Goal: Navigation & Orientation: Find specific page/section

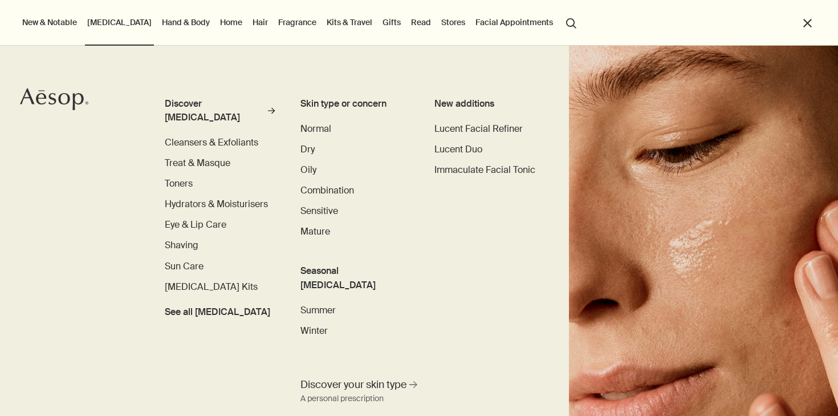
click at [101, 47] on div "Discover [MEDICAL_DATA] rightArrow Cleansers & Exfoliants Treat & Masque Toners…" at bounding box center [419, 231] width 838 height 370
click at [810, 25] on button "close" at bounding box center [807, 23] width 13 height 13
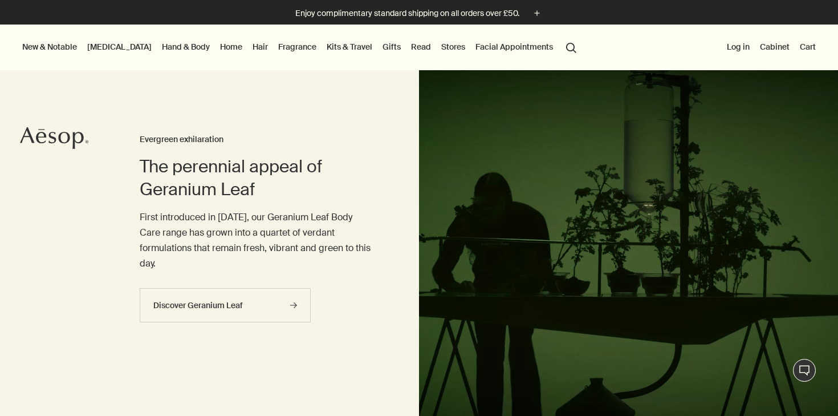
click at [103, 48] on link "[MEDICAL_DATA]" at bounding box center [119, 46] width 69 height 15
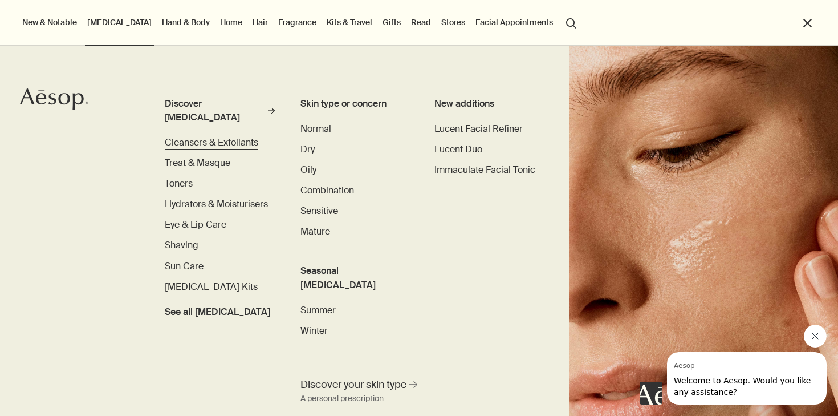
click at [222, 136] on span "Cleansers & Exfoliants" at bounding box center [211, 142] width 93 height 12
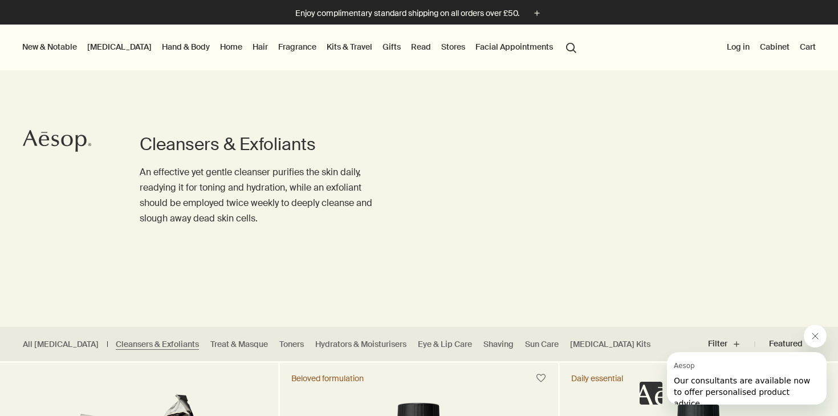
click at [114, 48] on link "[MEDICAL_DATA]" at bounding box center [119, 46] width 69 height 15
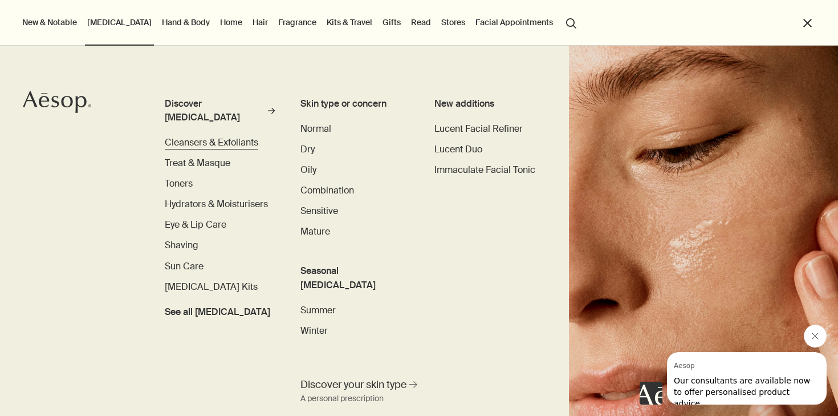
click at [208, 136] on span "Cleansers & Exfoliants" at bounding box center [211, 142] width 93 height 12
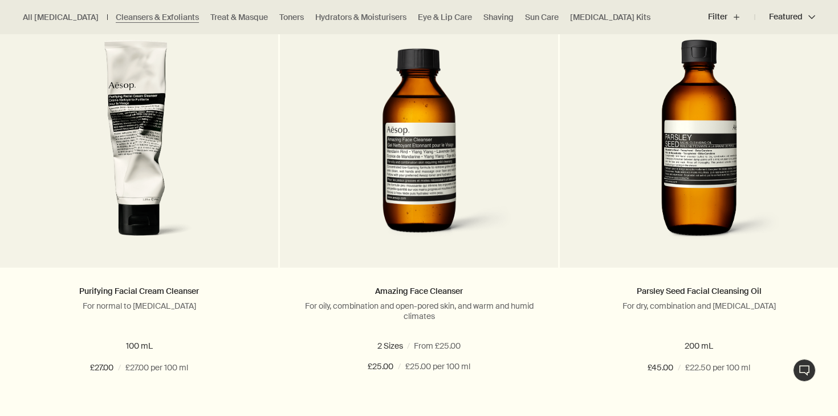
scroll to position [835, 0]
